Goal: Task Accomplishment & Management: Manage account settings

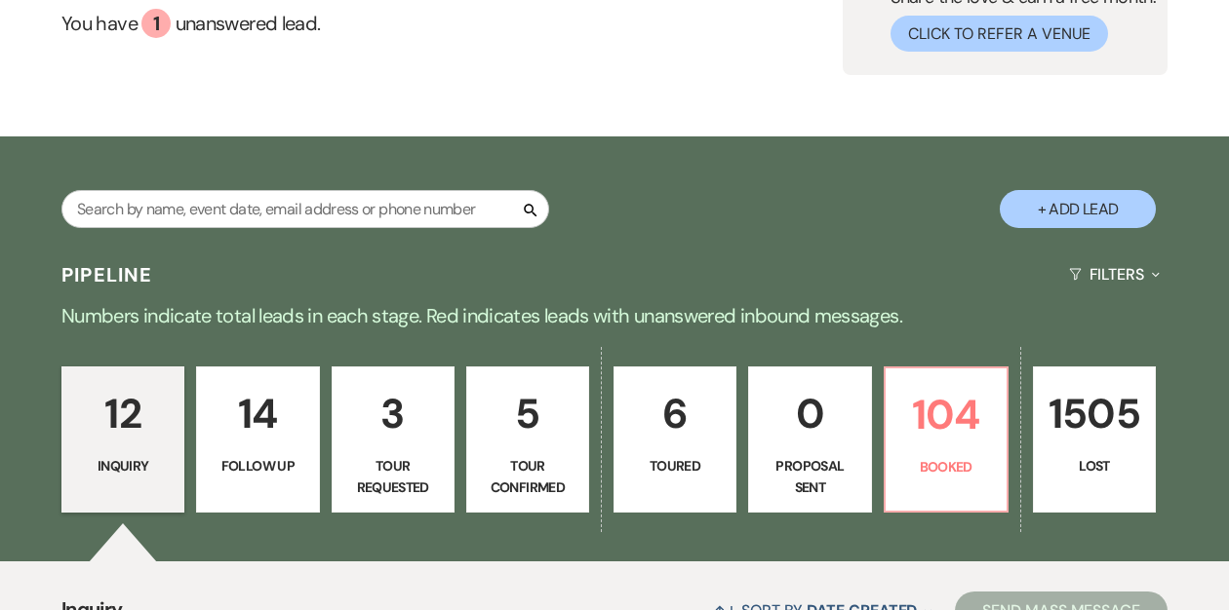
scroll to position [188, 0]
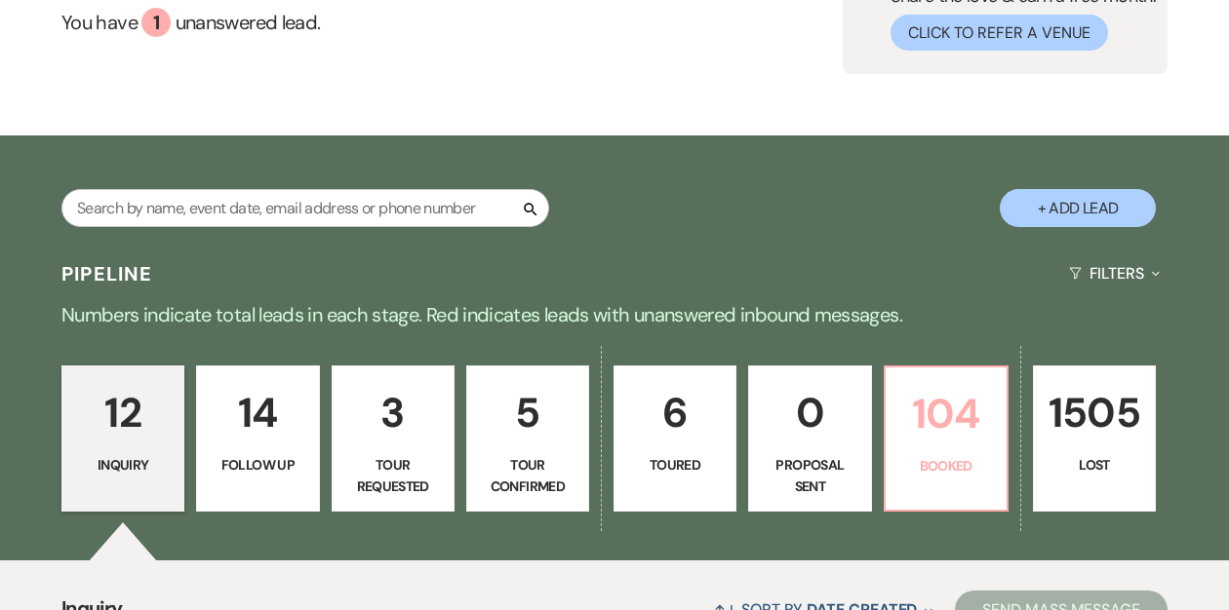
click at [939, 466] on p "Booked" at bounding box center [946, 465] width 98 height 21
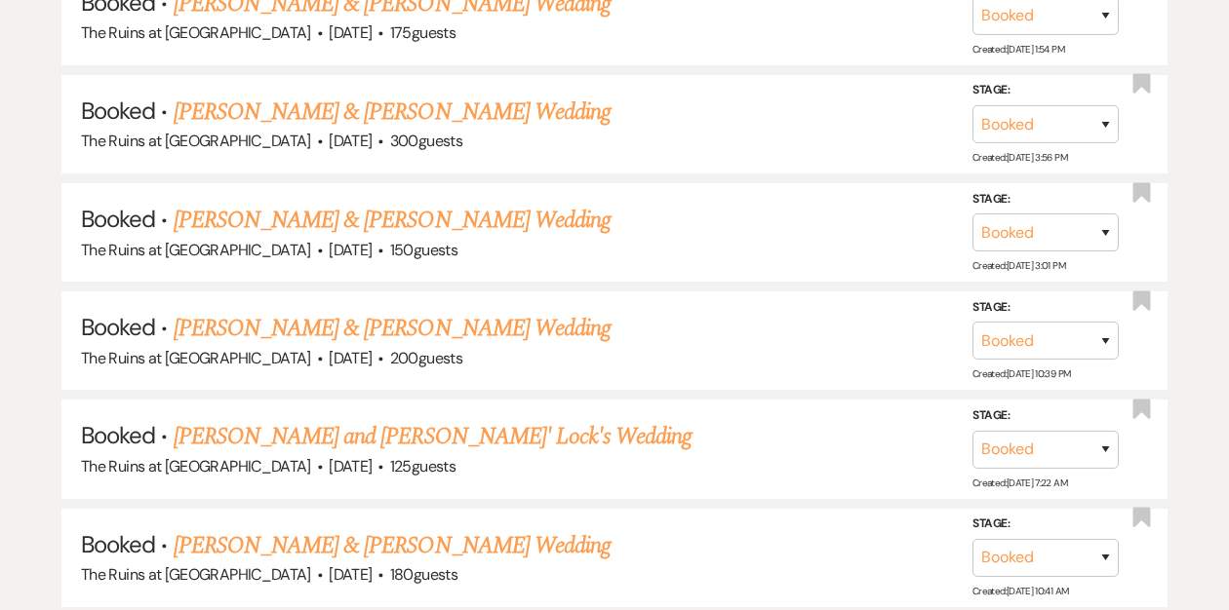
scroll to position [1052, 0]
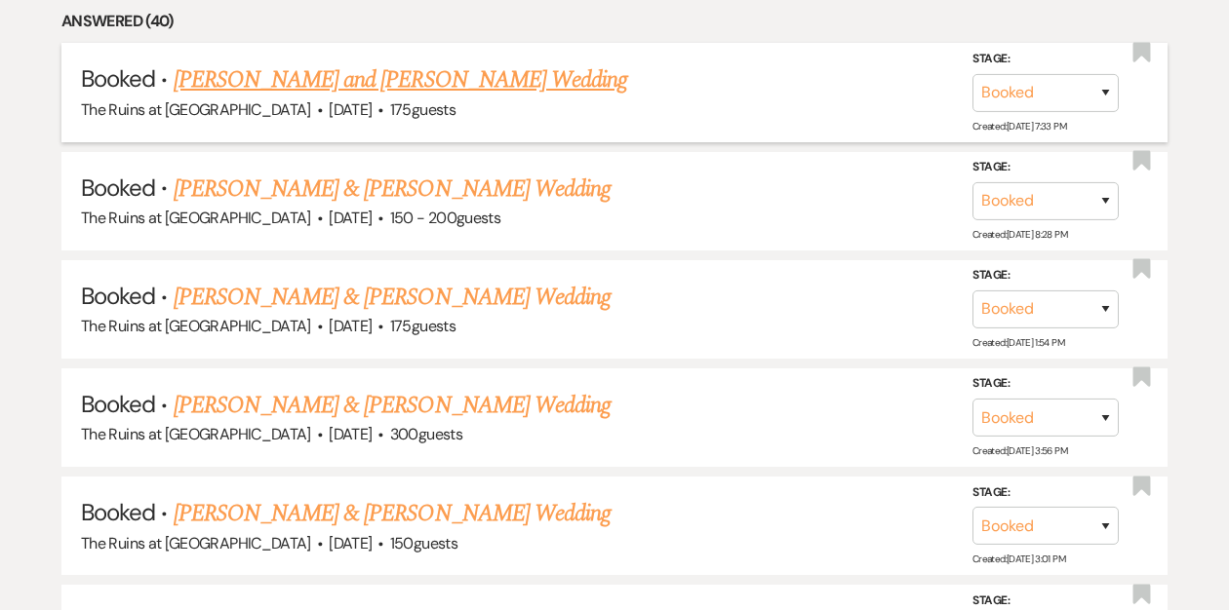
click at [505, 84] on link "[PERSON_NAME] and [PERSON_NAME] Wedding" at bounding box center [401, 79] width 454 height 35
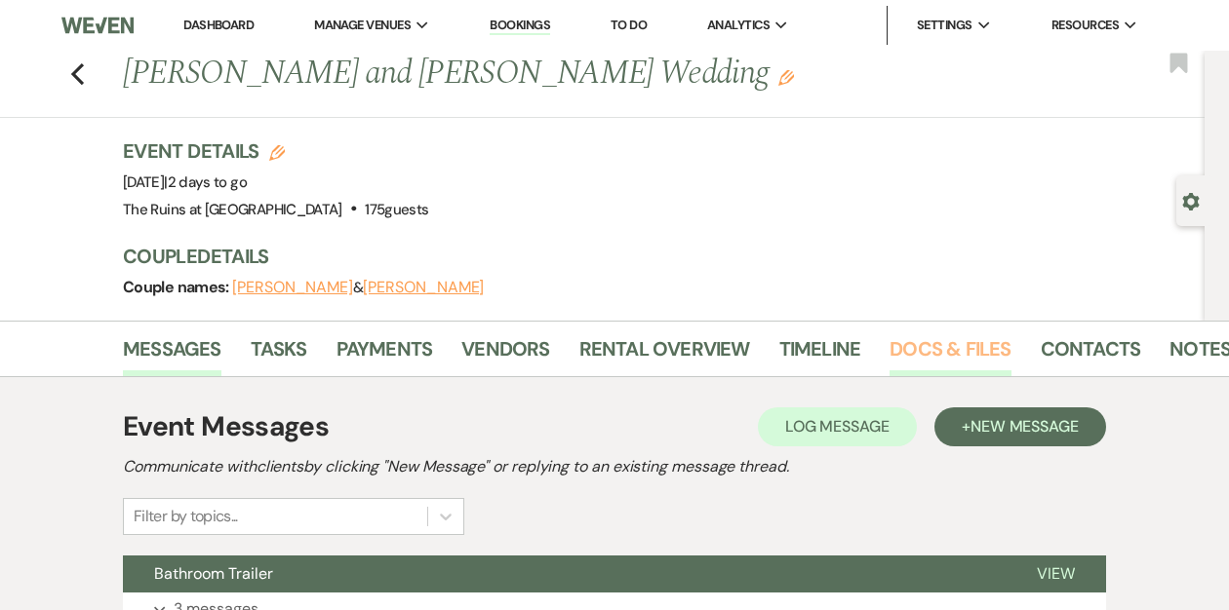
click at [906, 346] on link "Docs & Files" at bounding box center [949, 355] width 121 height 43
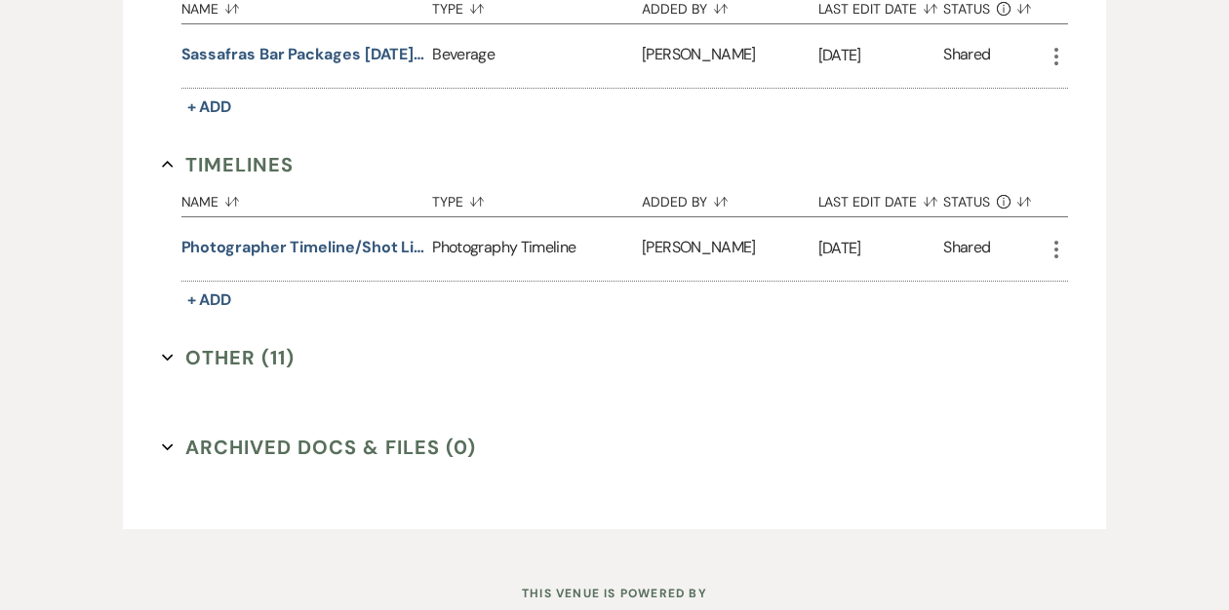
scroll to position [3378, 0]
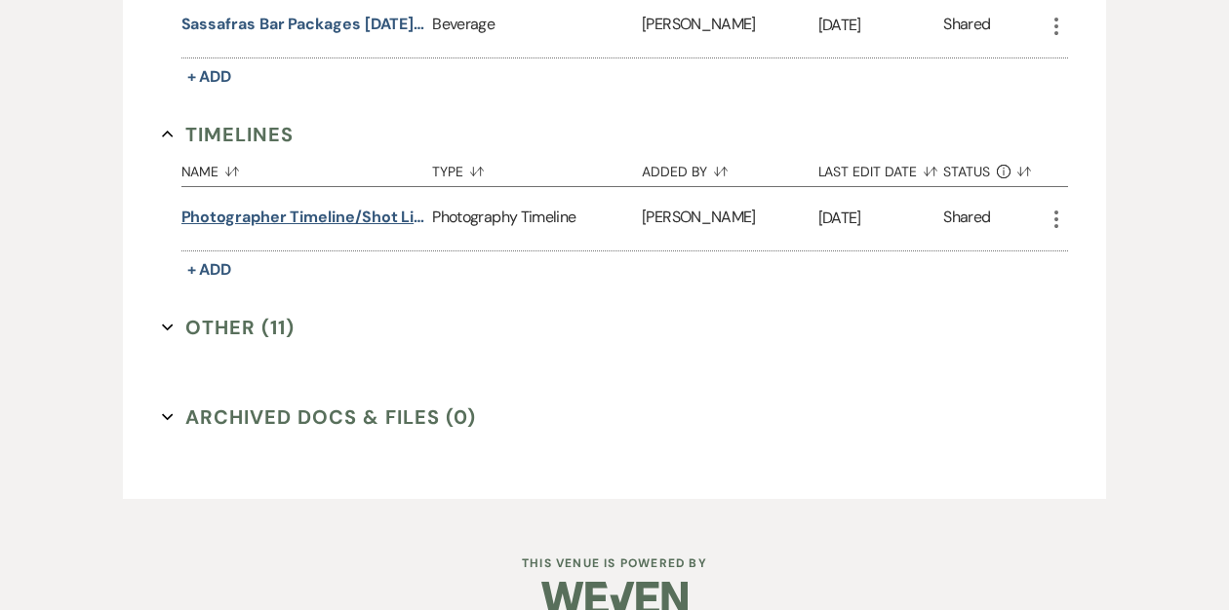
click at [323, 206] on button "Photographer timeline/shot list" at bounding box center [303, 217] width 244 height 23
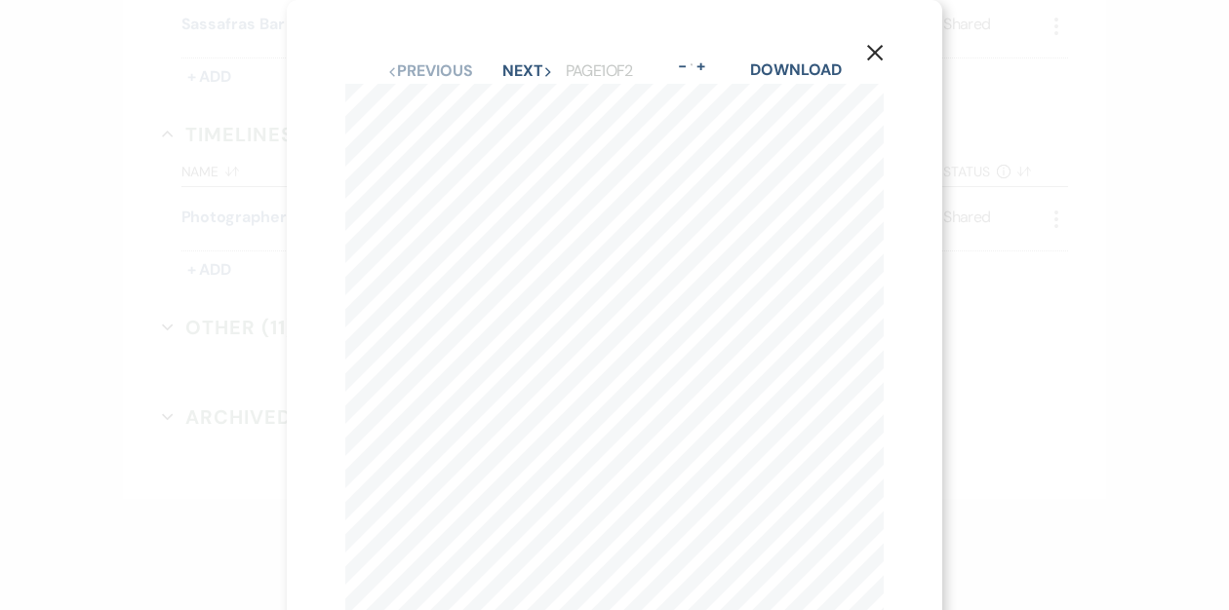
click at [511, 82] on div "Previous Previous Next Next Page 1 of 2 - Zoom + Download" at bounding box center [614, 71] width 538 height 25
click at [519, 67] on button "Next Next" at bounding box center [527, 71] width 51 height 16
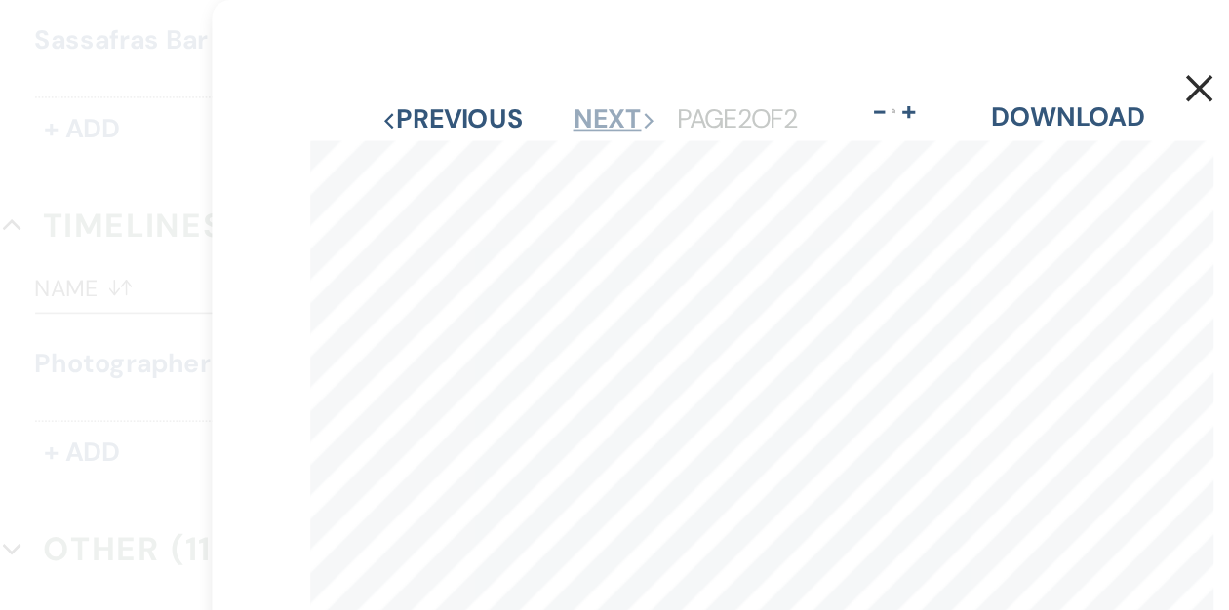
click at [518, 68] on button "Next Next" at bounding box center [527, 71] width 51 height 16
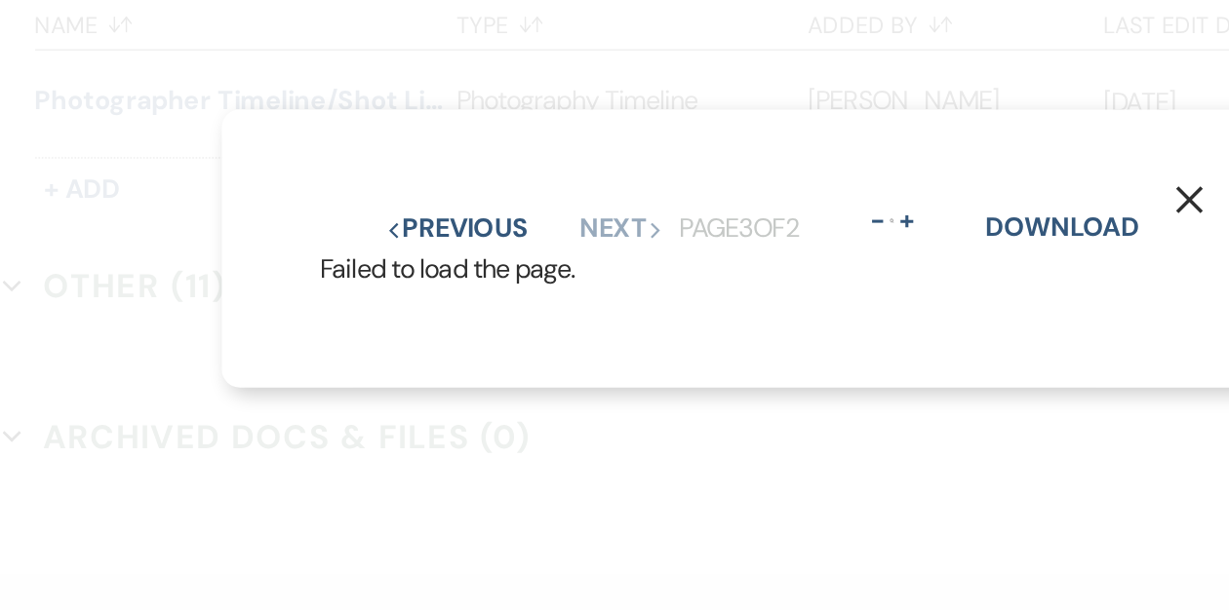
click at [472, 282] on div "Previous Previous Next Next Page 3 of 2 - Zoom + Download" at bounding box center [614, 293] width 527 height 25
click at [467, 288] on button "Previous Previous" at bounding box center [432, 294] width 85 height 16
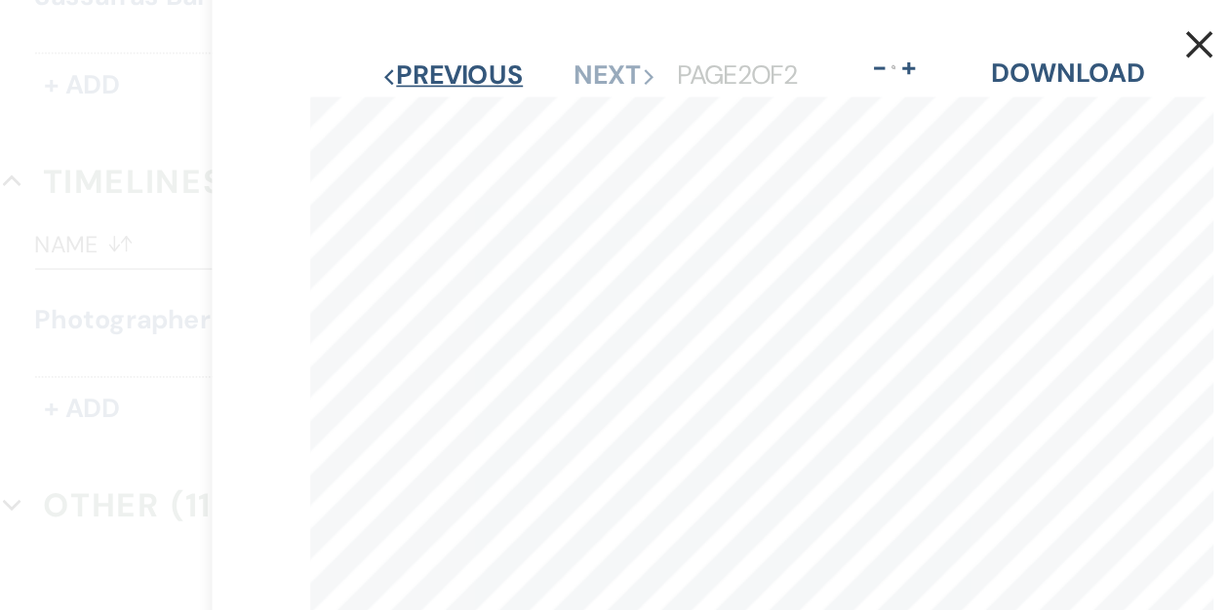
click at [444, 68] on button "Previous Previous" at bounding box center [429, 71] width 85 height 16
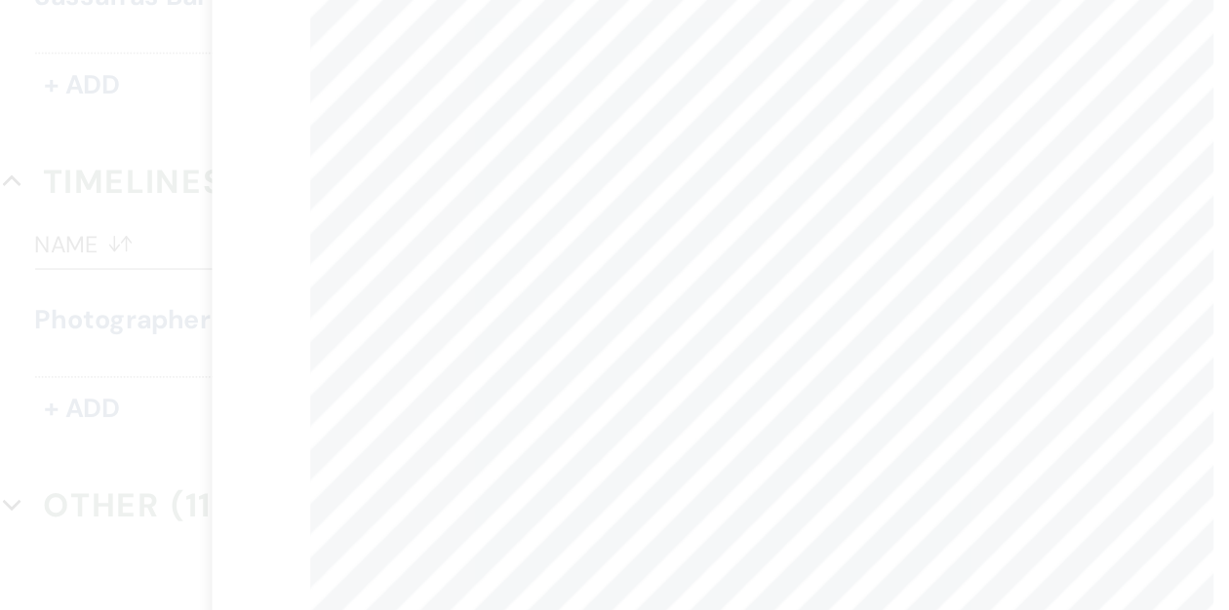
scroll to position [292, 0]
